Goal: Information Seeking & Learning: Learn about a topic

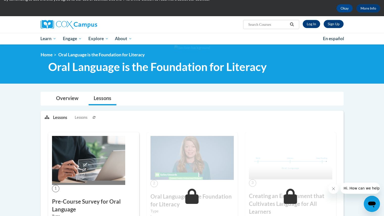
scroll to position [20, 0]
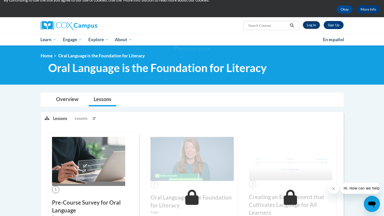
click at [306, 26] on link "Log In" at bounding box center [311, 25] width 17 height 8
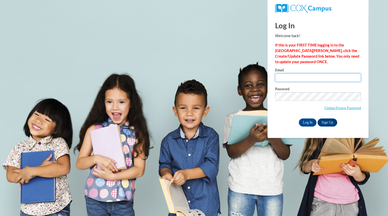
click at [285, 80] on input "Email" at bounding box center [318, 77] width 86 height 9
type input "[EMAIL_ADDRESS][DOMAIN_NAME]"
click at [301, 79] on input "[EMAIL_ADDRESS][DOMAIN_NAME]" at bounding box center [318, 77] width 86 height 9
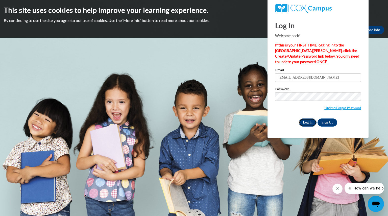
click at [308, 123] on input "Log In" at bounding box center [308, 122] width 18 height 8
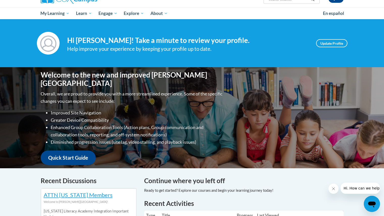
scroll to position [45, 0]
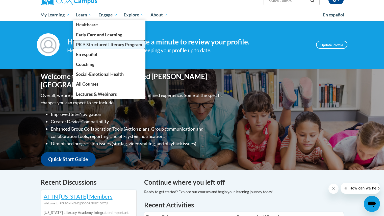
click at [99, 45] on span "PK-5 Structured Literacy Program" at bounding box center [109, 44] width 66 height 5
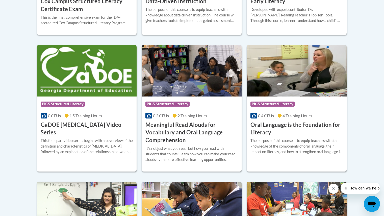
scroll to position [308, 0]
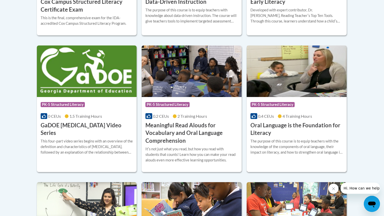
click at [263, 124] on h3 "Oral Language is the Foundation for Literacy" at bounding box center [297, 129] width 92 height 16
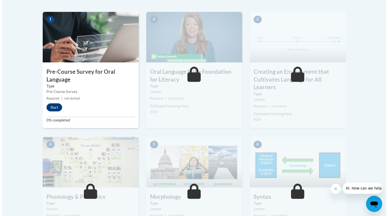
scroll to position [161, 0]
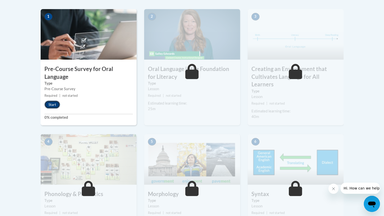
click at [49, 104] on button "Start" at bounding box center [52, 105] width 16 height 8
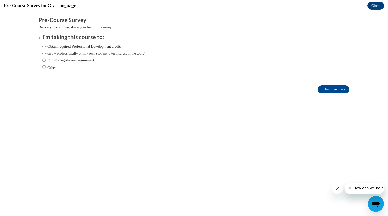
scroll to position [0, 0]
click at [42, 54] on input "Grow professionally on my own (for my own interest in the topic)." at bounding box center [43, 54] width 3 height 6
radio input "true"
click at [42, 68] on input "Other" at bounding box center [43, 67] width 3 height 6
radio input "true"
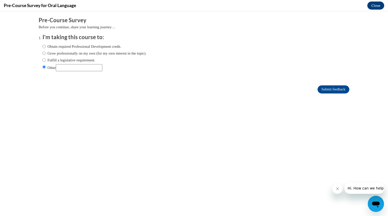
click at [65, 68] on input "Other" at bounding box center [79, 67] width 46 height 7
type input "For a class"
click at [337, 89] on input "Submit feedback" at bounding box center [334, 89] width 32 height 8
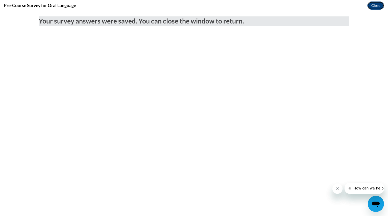
click at [382, 5] on button "Close" at bounding box center [375, 6] width 17 height 8
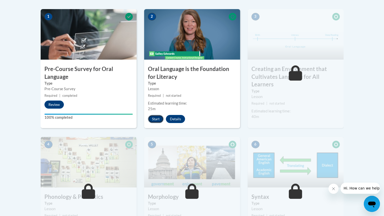
click at [156, 118] on button "Start" at bounding box center [156, 119] width 16 height 8
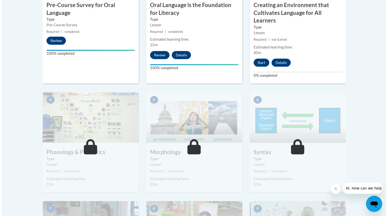
scroll to position [224, 0]
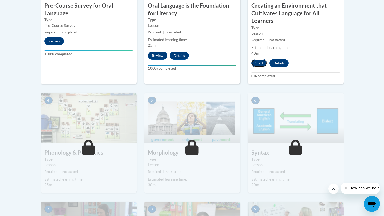
click at [259, 66] on button "Start" at bounding box center [260, 63] width 16 height 8
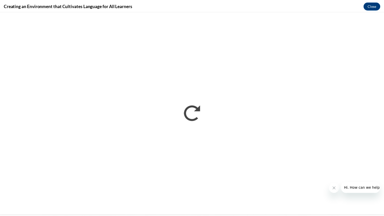
scroll to position [0, 0]
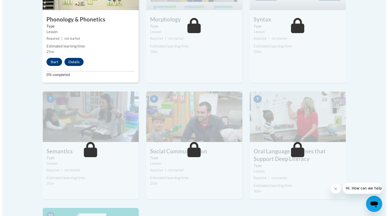
scroll to position [356, 0]
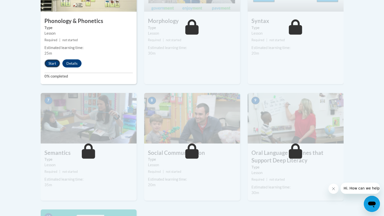
click at [51, 63] on button "Start" at bounding box center [52, 63] width 16 height 8
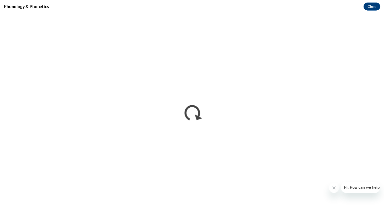
scroll to position [0, 0]
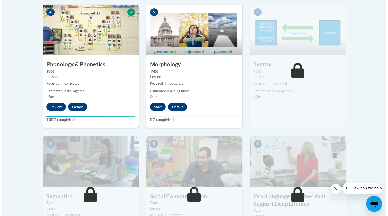
scroll to position [310, 0]
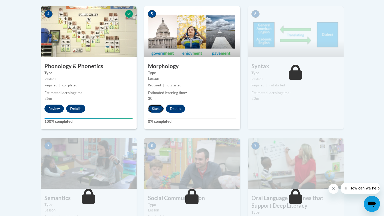
click at [154, 108] on button "Start" at bounding box center [156, 109] width 16 height 8
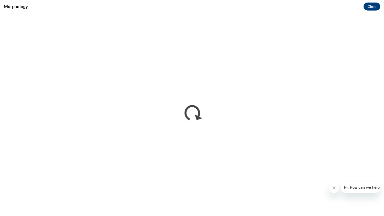
scroll to position [0, 0]
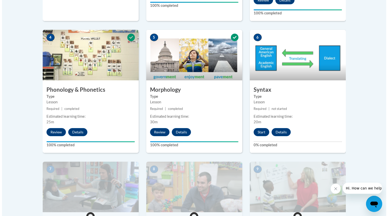
scroll to position [287, 0]
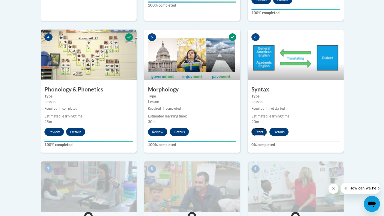
click at [262, 129] on button "Start" at bounding box center [260, 132] width 16 height 8
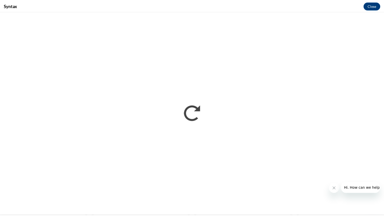
scroll to position [0, 0]
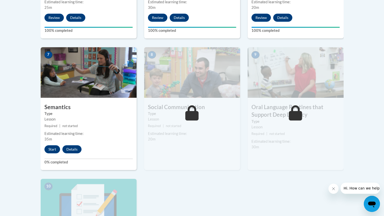
scroll to position [402, 0]
